Goal: Find specific page/section: Find specific page/section

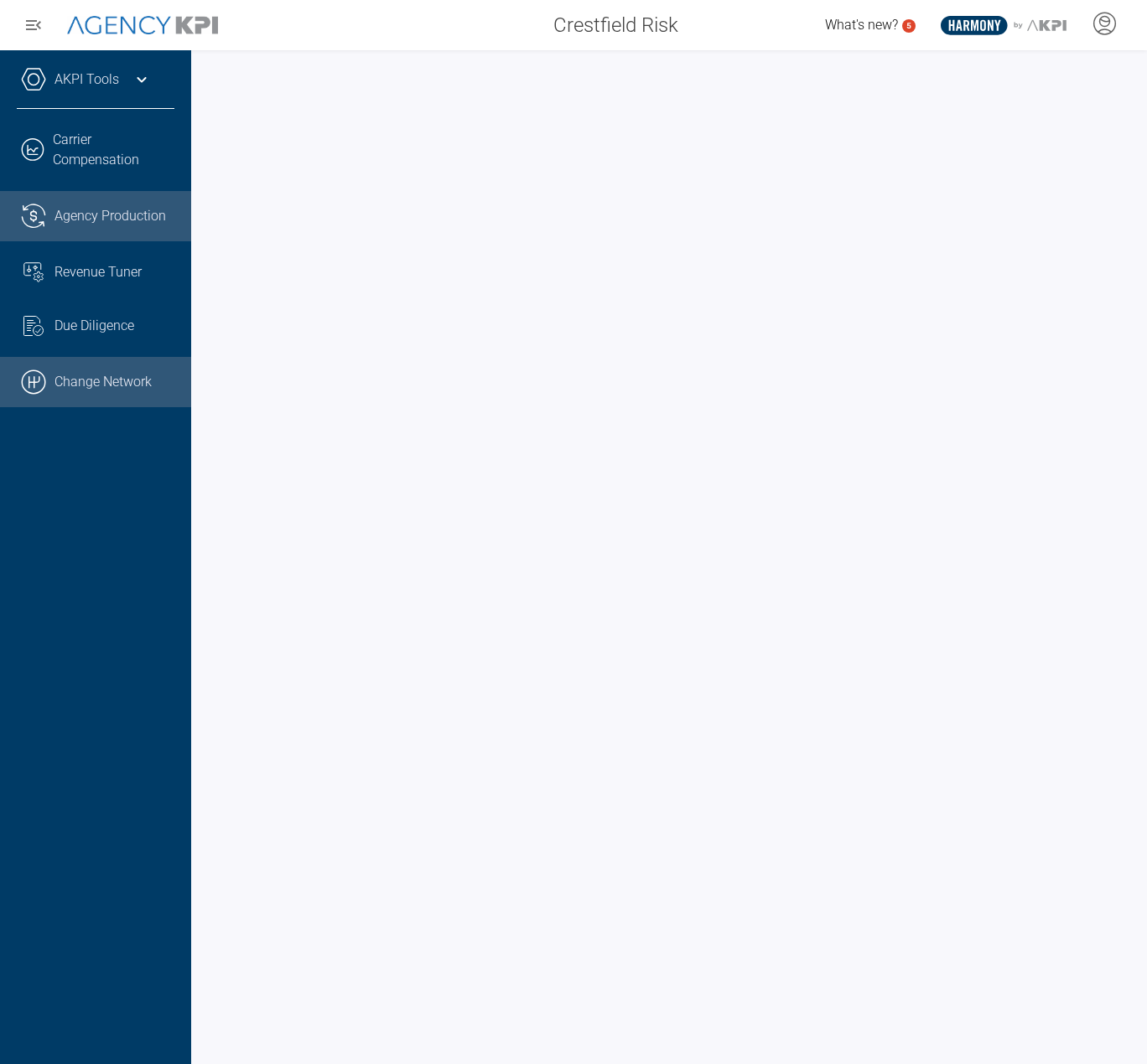
click at [69, 385] on link ".cls-1{fill:none;stroke:#000;stroke-linecap:round;stroke-linejoin:round;stroke-…" at bounding box center [95, 382] width 191 height 50
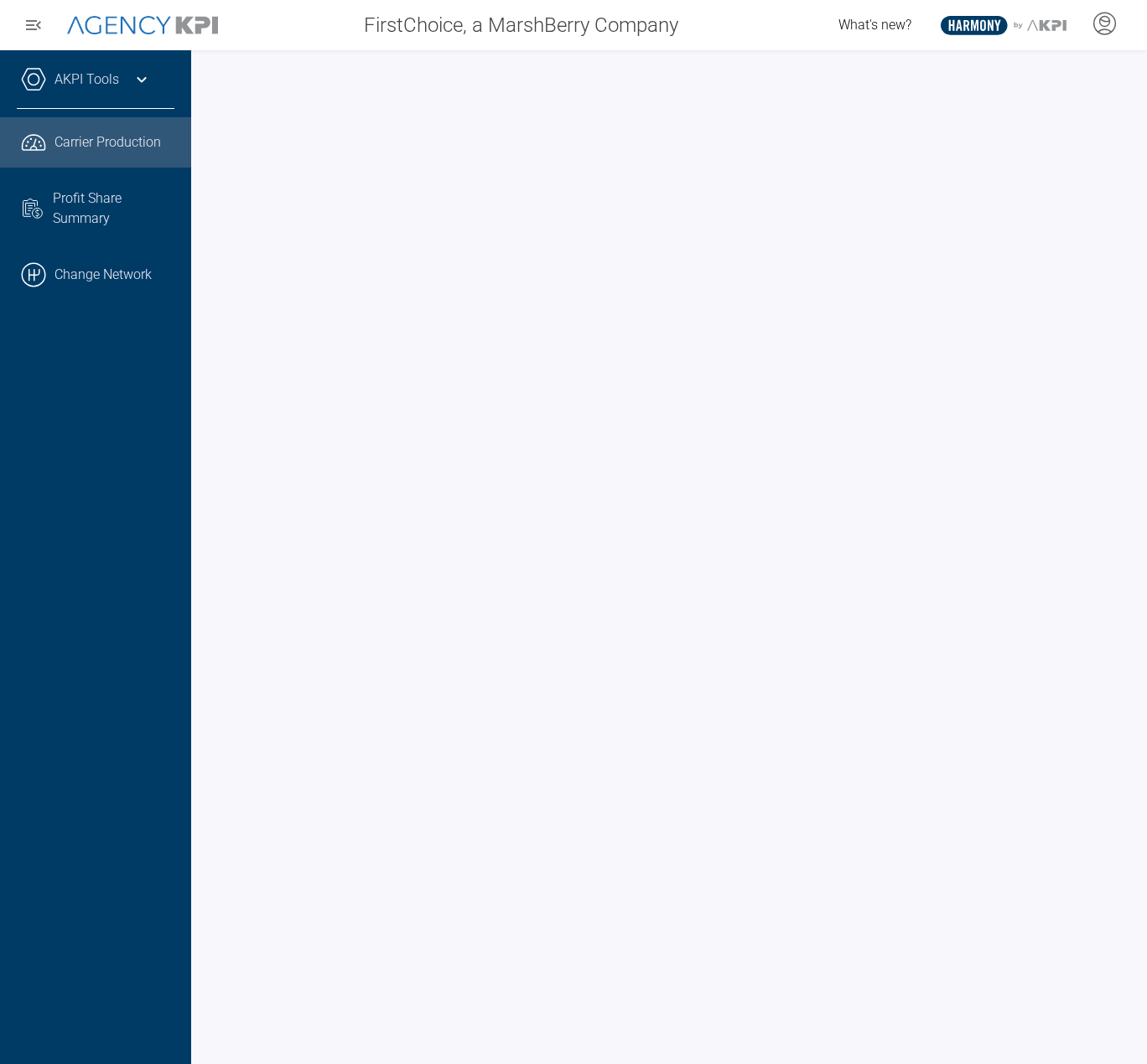
click at [137, 109] on div "AKPI Tools Core Production Data Upload Agency Code Mapping Carrier Data Health" at bounding box center [95, 88] width 158 height 42
click at [126, 98] on div "AKPI Tools" at bounding box center [95, 88] width 158 height 42
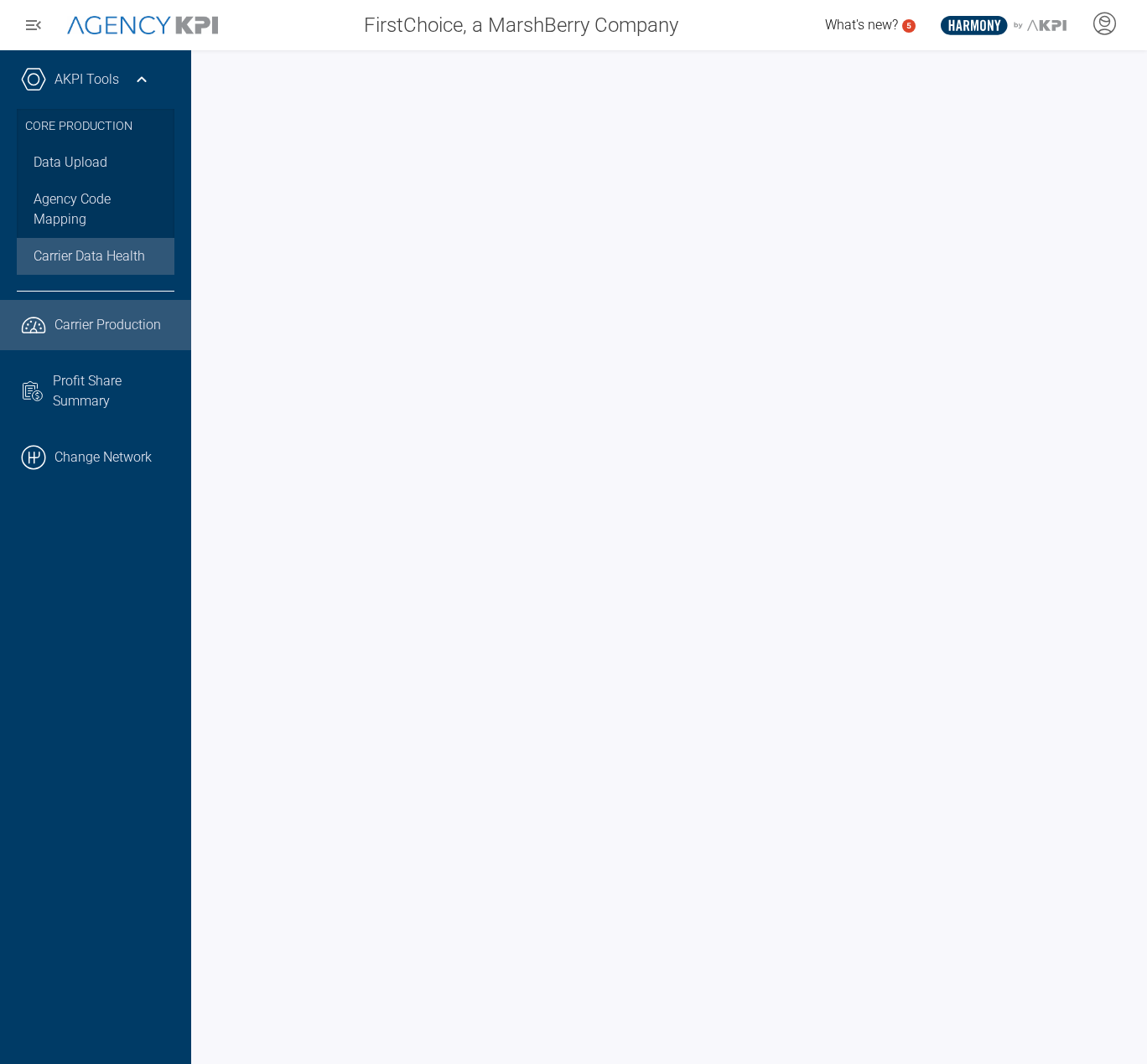
click at [137, 243] on link "Carrier Data Health" at bounding box center [95, 256] width 158 height 36
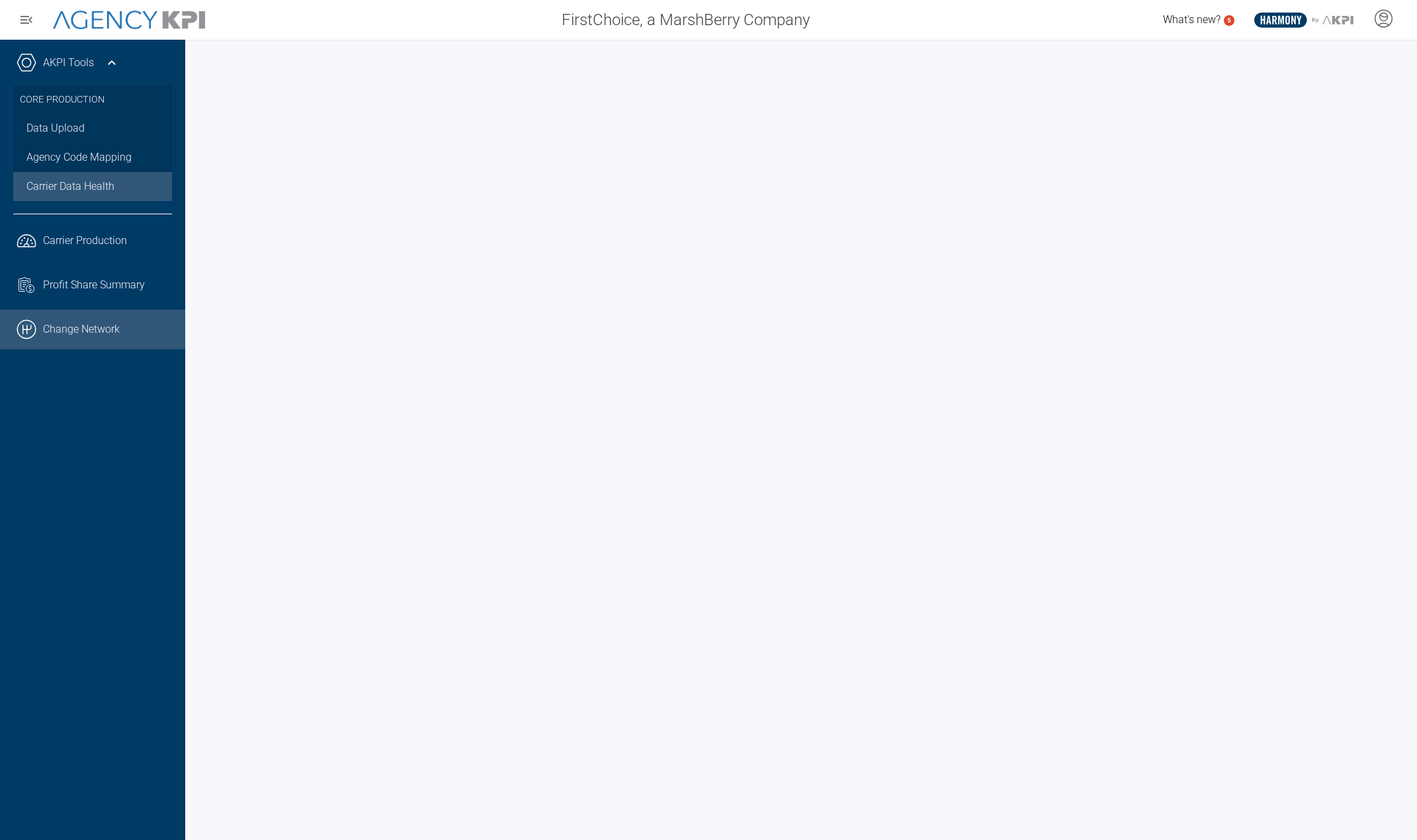
click at [74, 321] on link ".cls-1{fill:none;stroke:#000;stroke-linecap:round;stroke-linejoin:round;stroke-…" at bounding box center [92, 329] width 185 height 39
